Goal: Check status

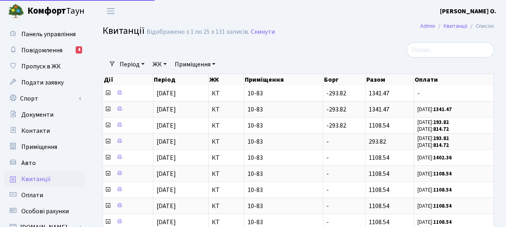
select select "25"
click at [53, 183] on link "Квитанції" at bounding box center [44, 179] width 80 height 16
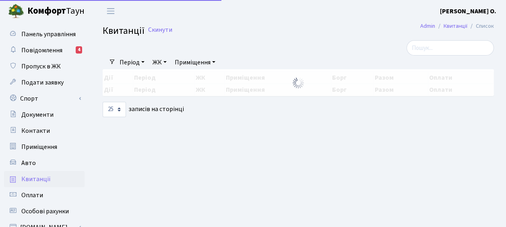
select select "25"
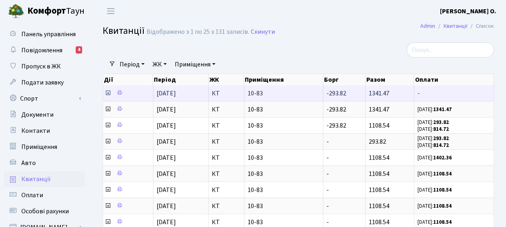
click at [173, 94] on span "[DATE]" at bounding box center [165, 93] width 19 height 9
click at [386, 93] on span "1341.47" at bounding box center [378, 93] width 21 height 9
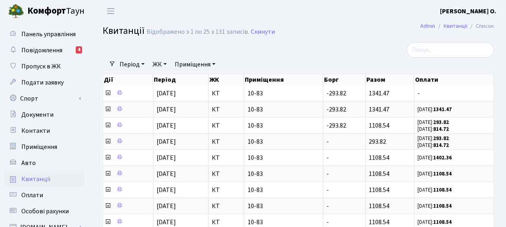
click at [47, 182] on span "Квитанції" at bounding box center [35, 179] width 29 height 9
select select "25"
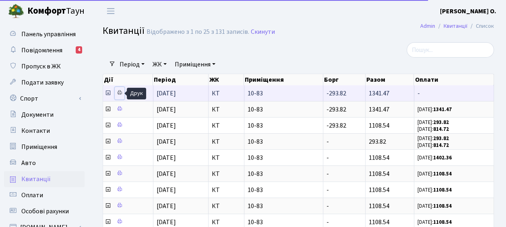
click at [120, 92] on icon at bounding box center [120, 93] width 6 height 6
